Goal: Transaction & Acquisition: Book appointment/travel/reservation

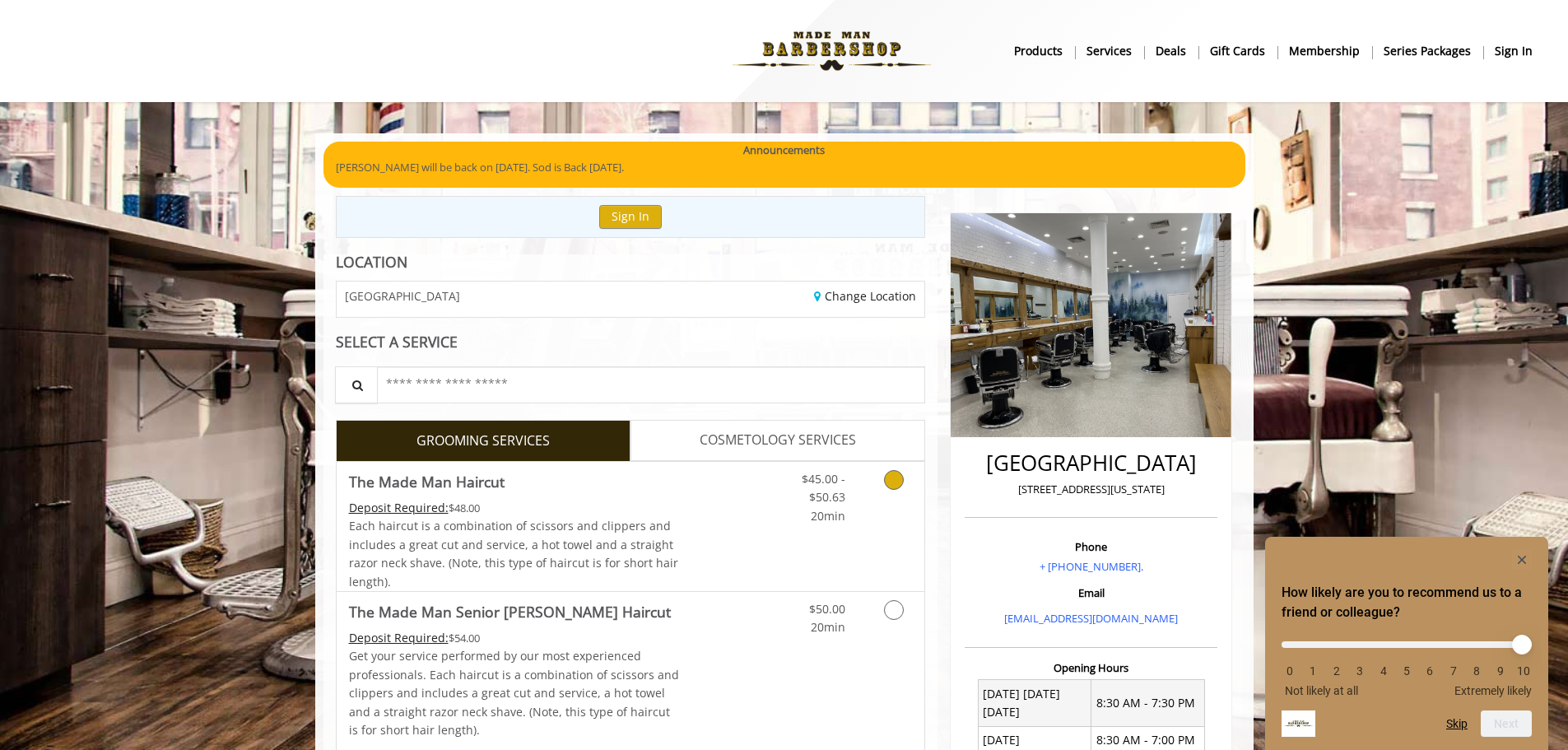
click at [898, 483] on icon "Grooming services" at bounding box center [893, 480] width 19 height 19
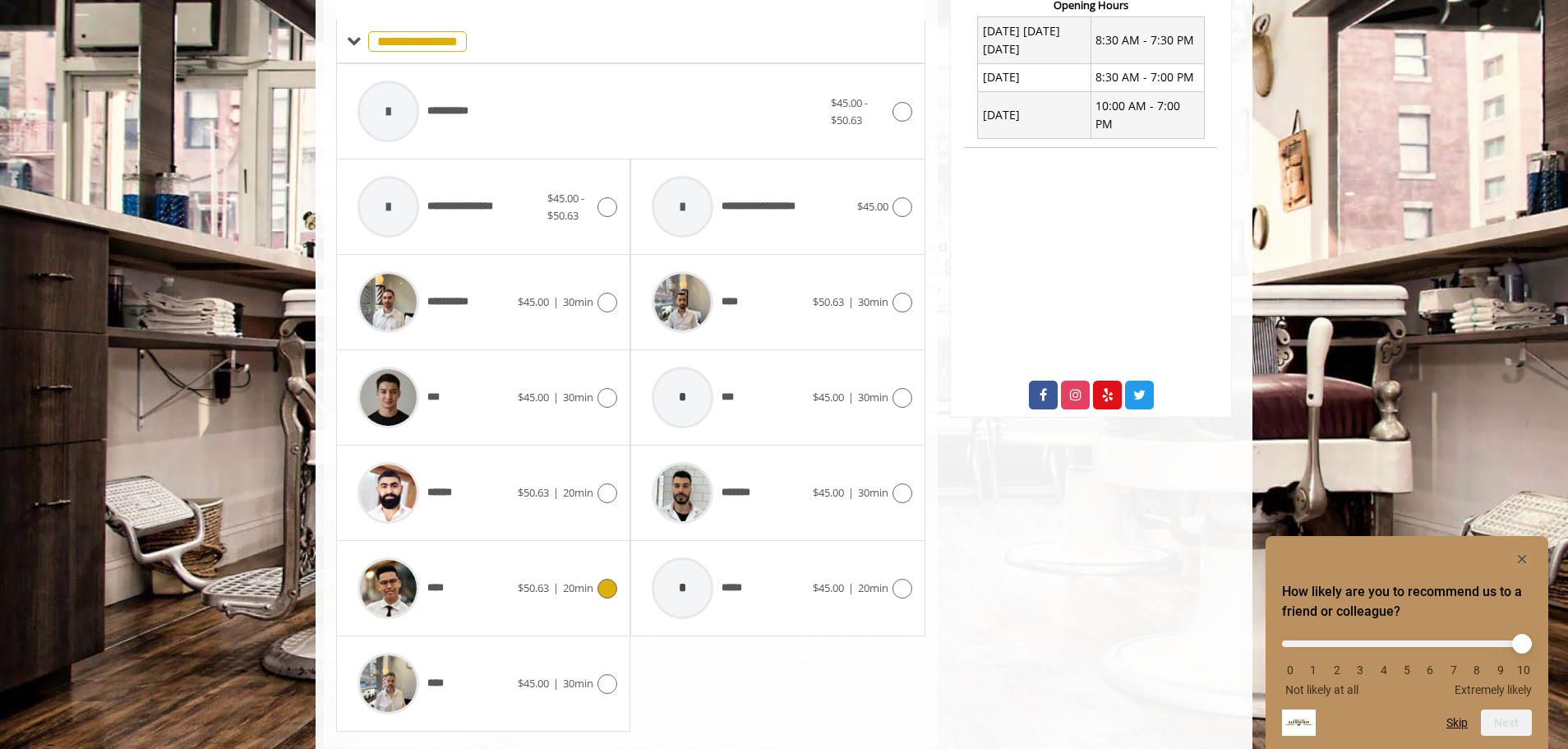
scroll to position [703, 0]
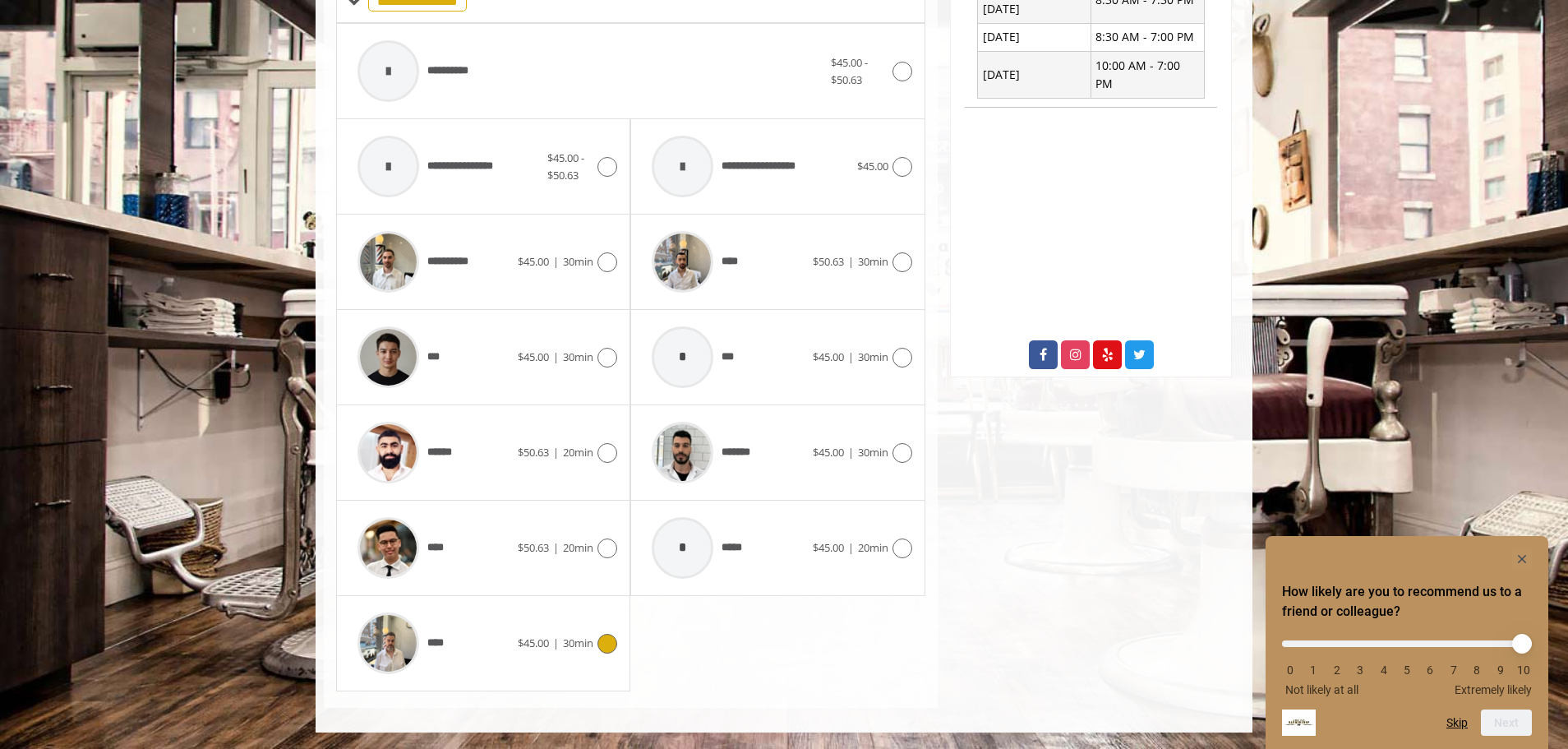
click at [493, 644] on div "****" at bounding box center [433, 644] width 169 height 78
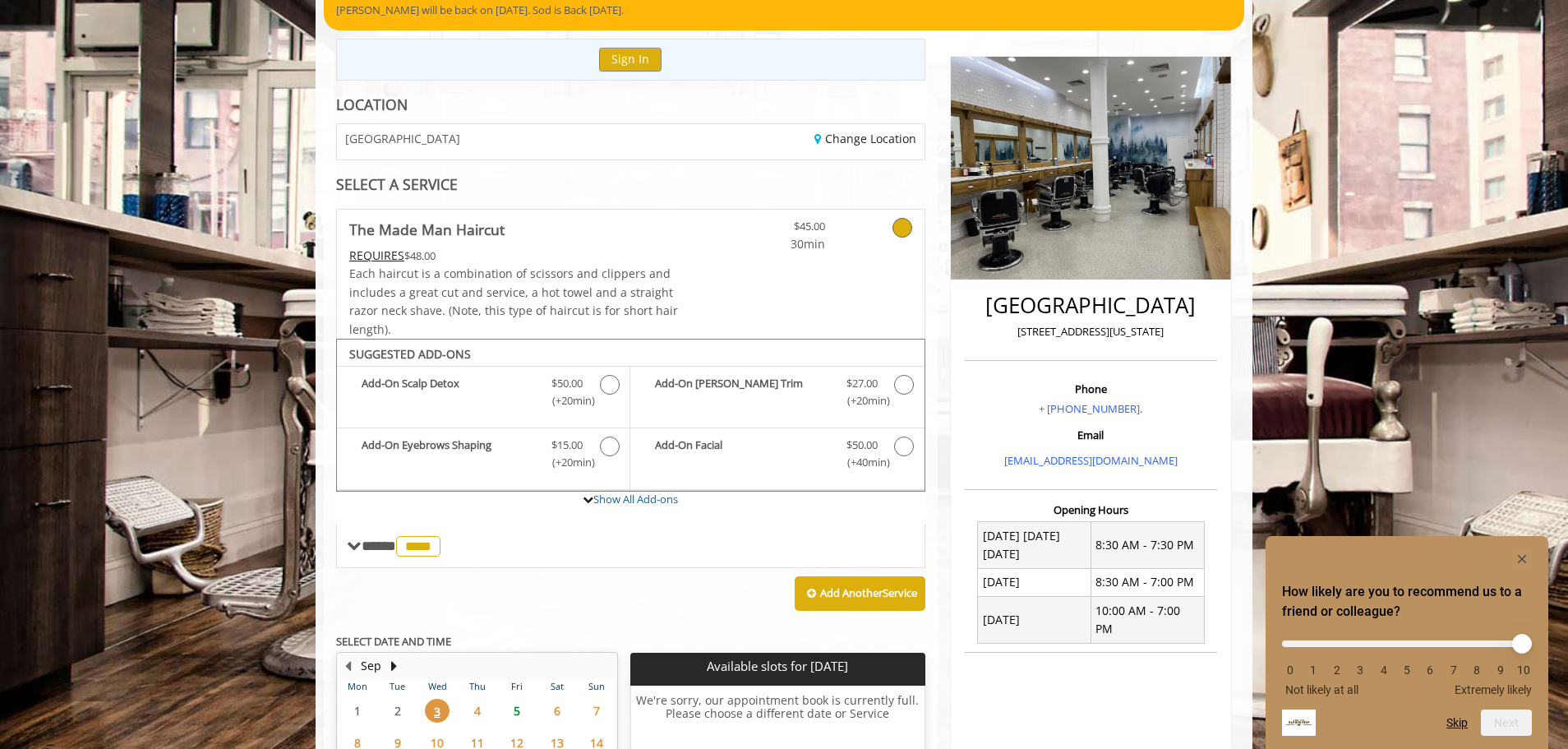
scroll to position [152, 0]
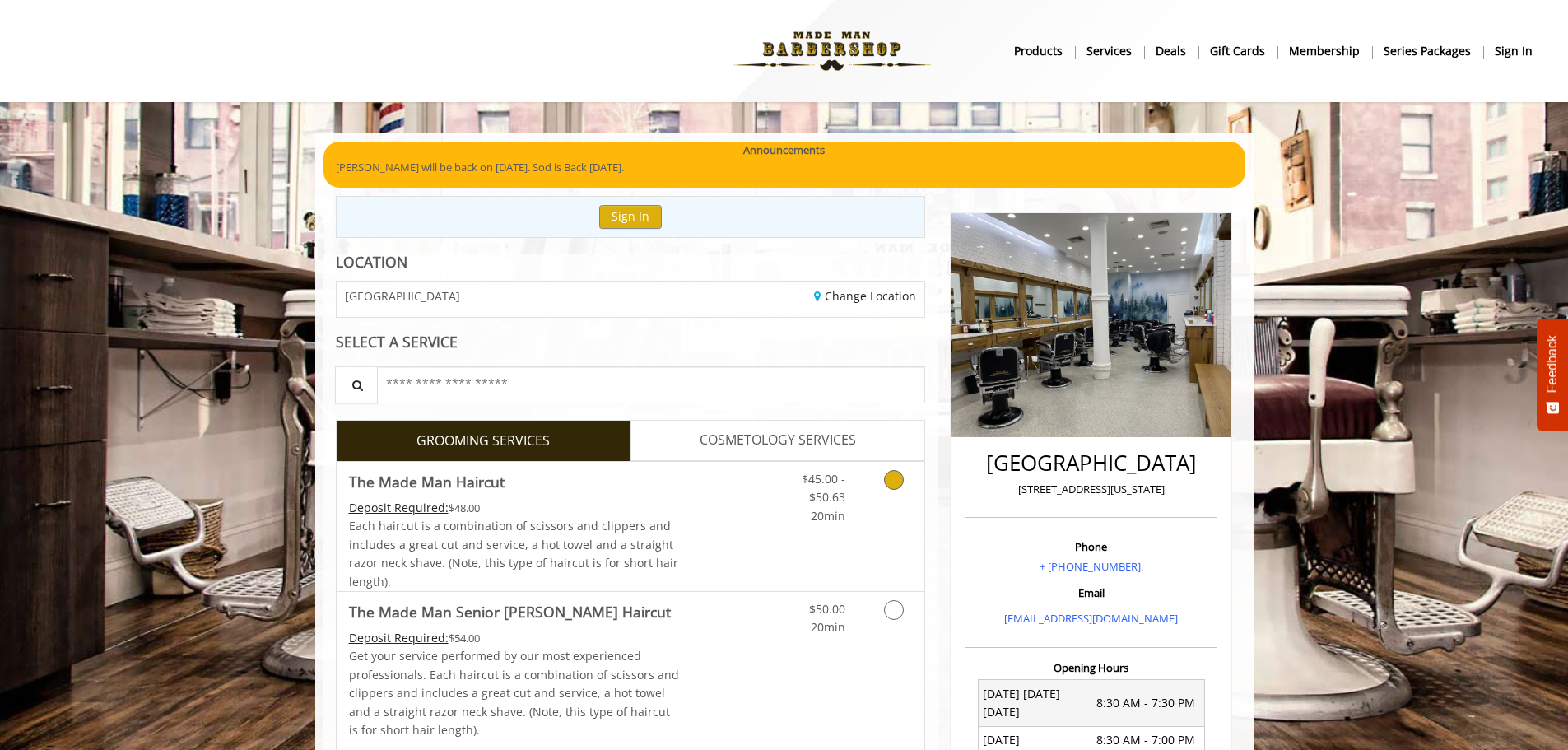
click at [897, 479] on icon "Grooming services" at bounding box center [893, 480] width 19 height 19
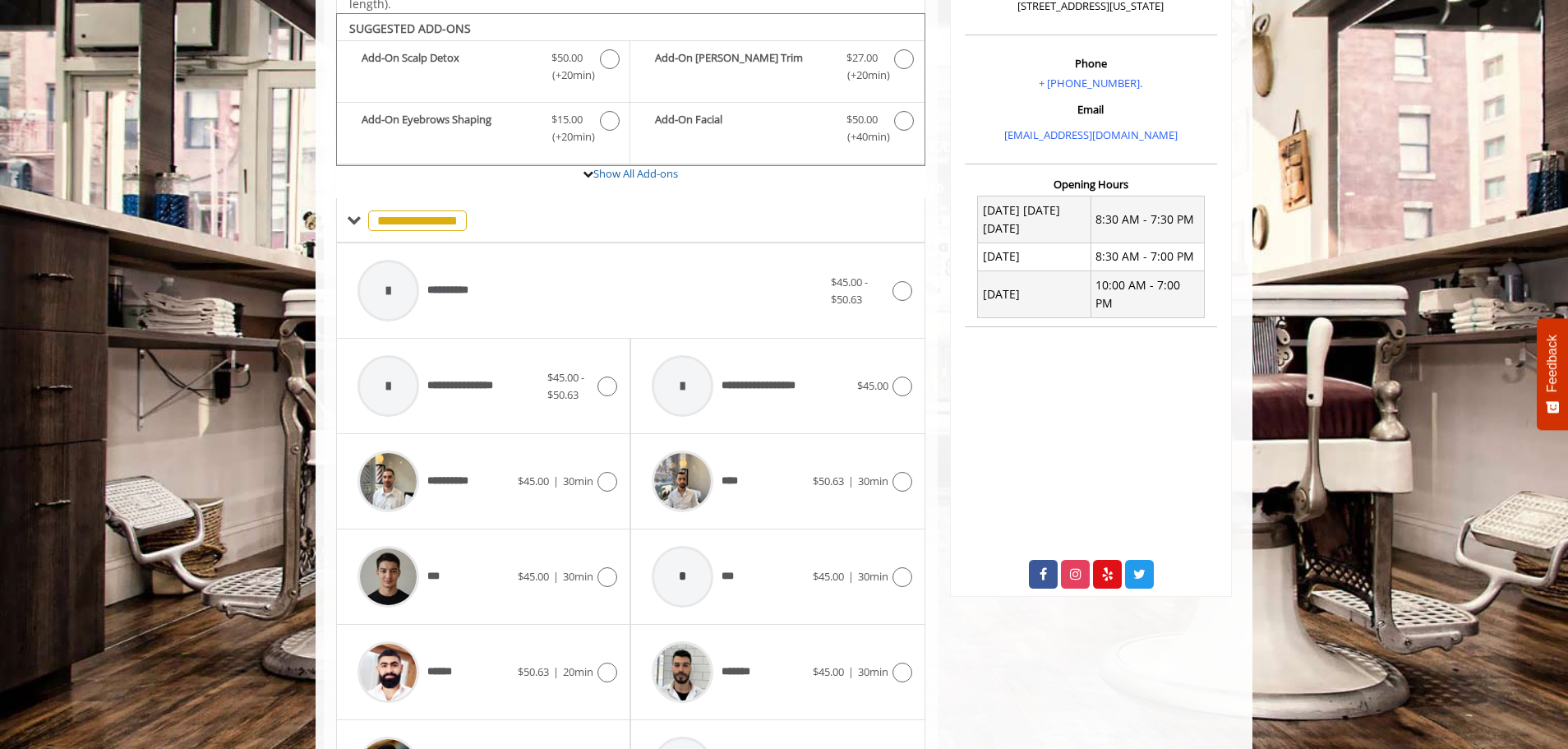
scroll to position [496, 0]
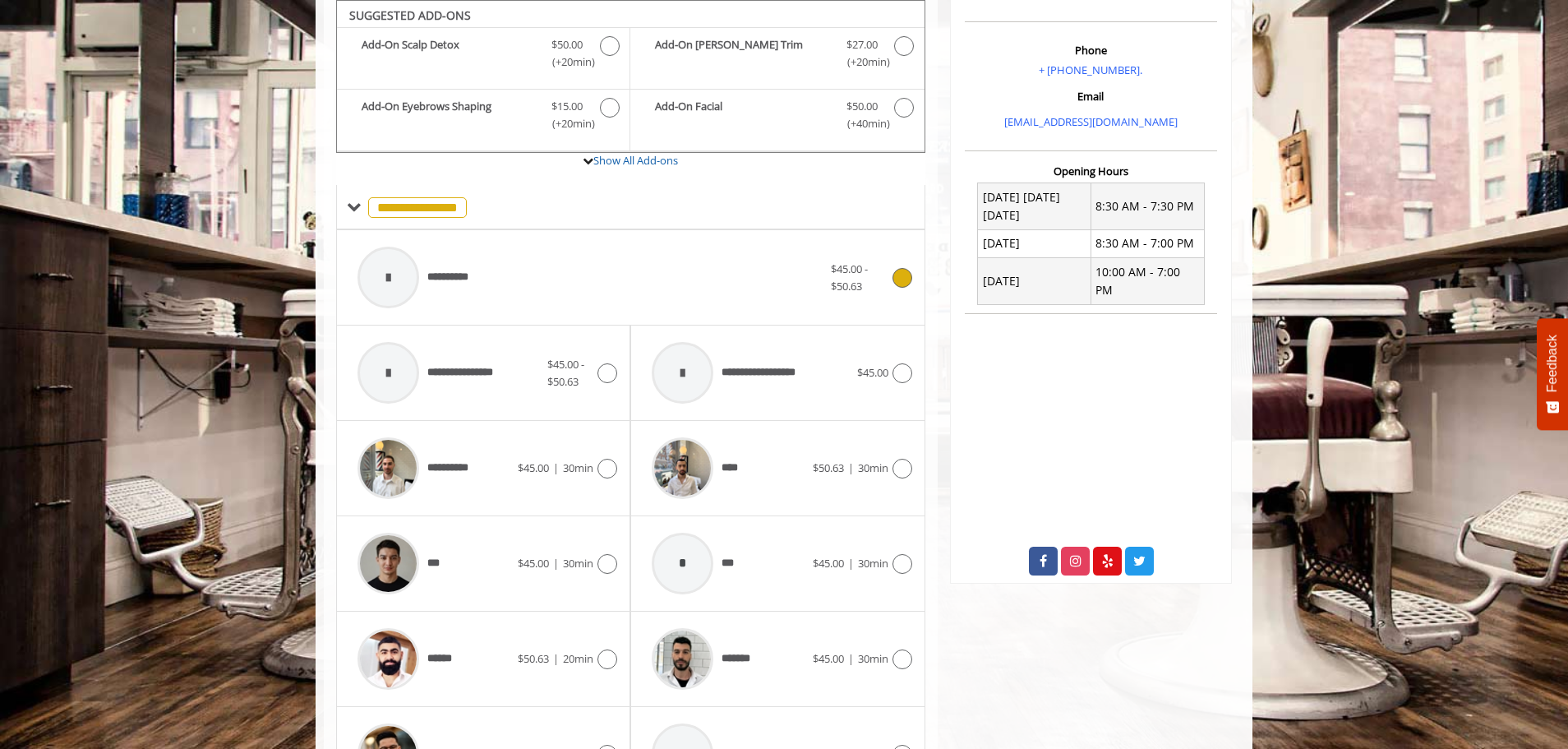
click at [395, 275] on div at bounding box center [388, 277] width 62 height 62
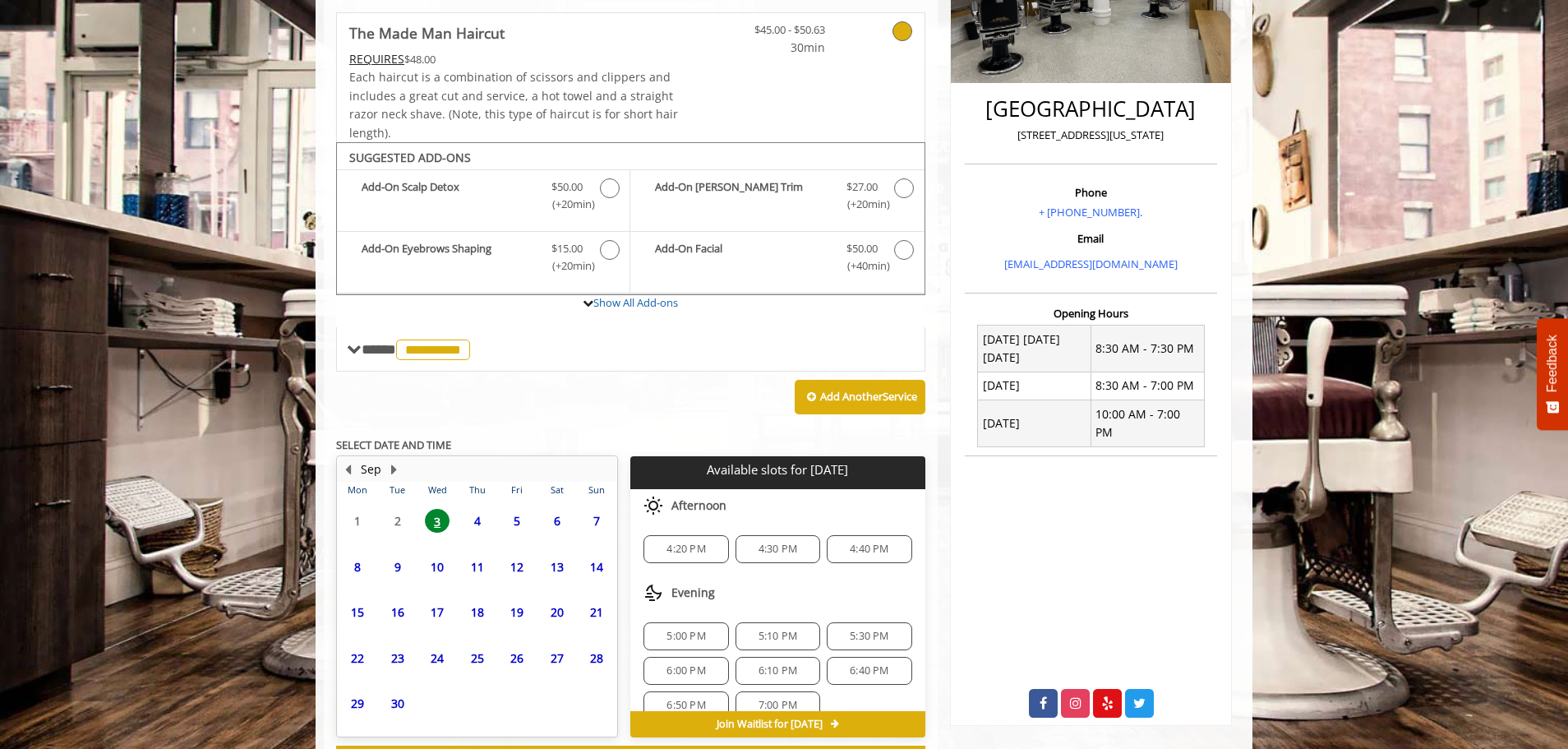
scroll to position [423, 0]
